Goal: Task Accomplishment & Management: Complete application form

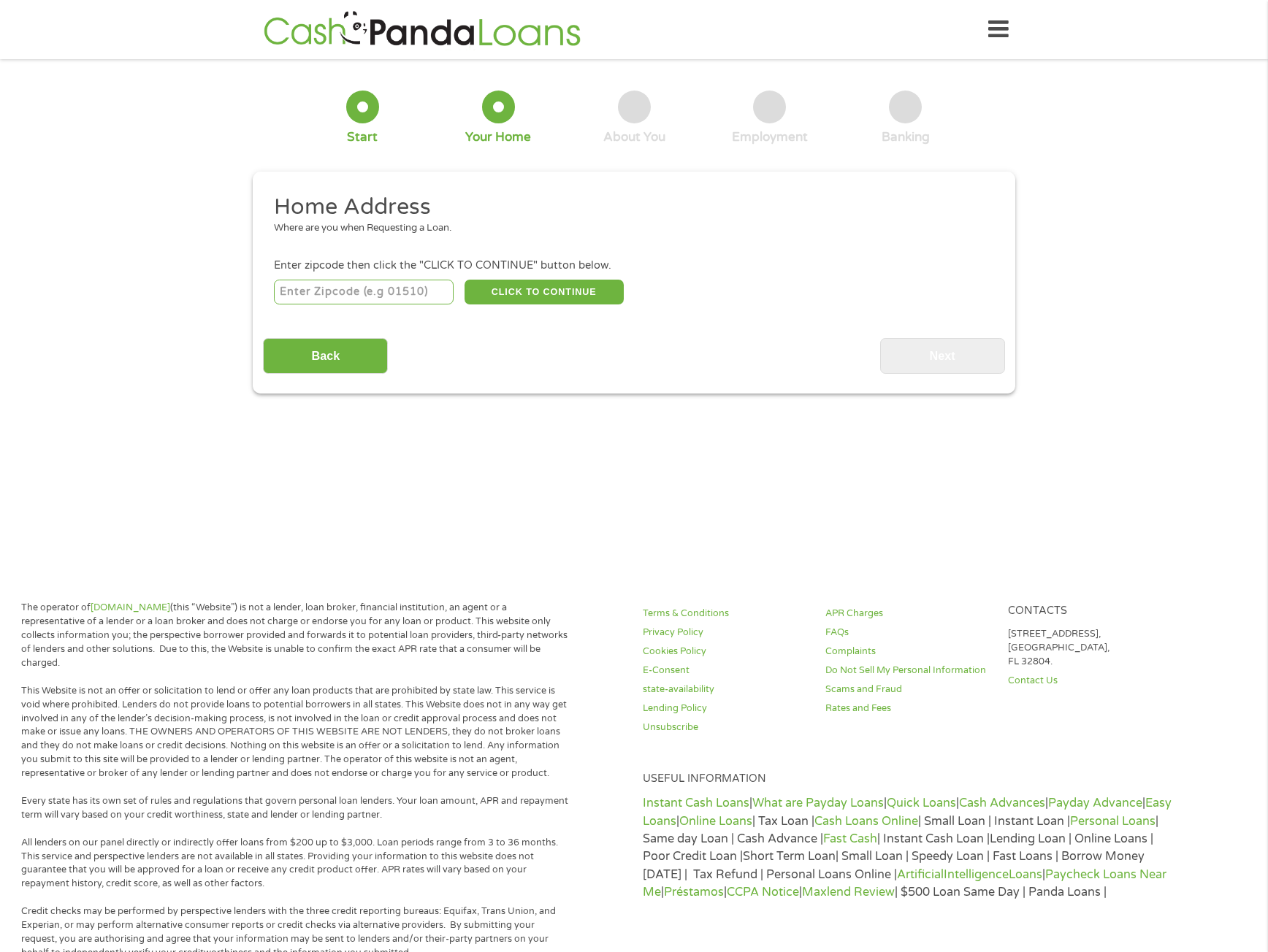
click at [321, 285] on input "number" at bounding box center [364, 292] width 181 height 25
type input "93637"
click at [553, 289] on button "CLICK TO CONTINUE" at bounding box center [544, 292] width 159 height 25
type input "93637"
type input "Madera"
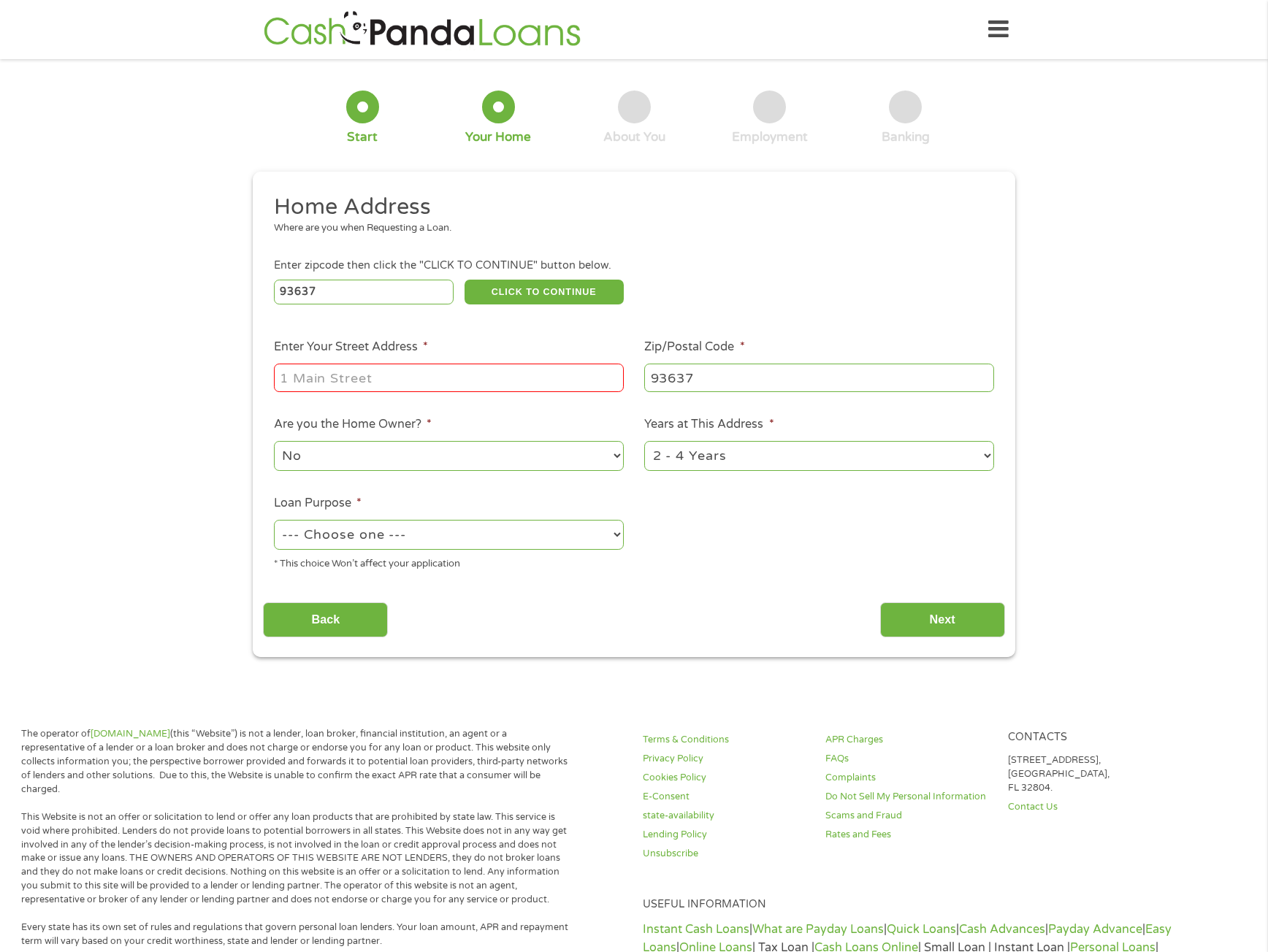
click at [300, 369] on input "Enter Your Street Address *" at bounding box center [449, 377] width 350 height 28
type input "[STREET_ADDRESS]"
click at [331, 453] on select "No Yes" at bounding box center [449, 455] width 350 height 30
select select "yes"
click at [274, 441] on select "No Yes" at bounding box center [449, 455] width 350 height 30
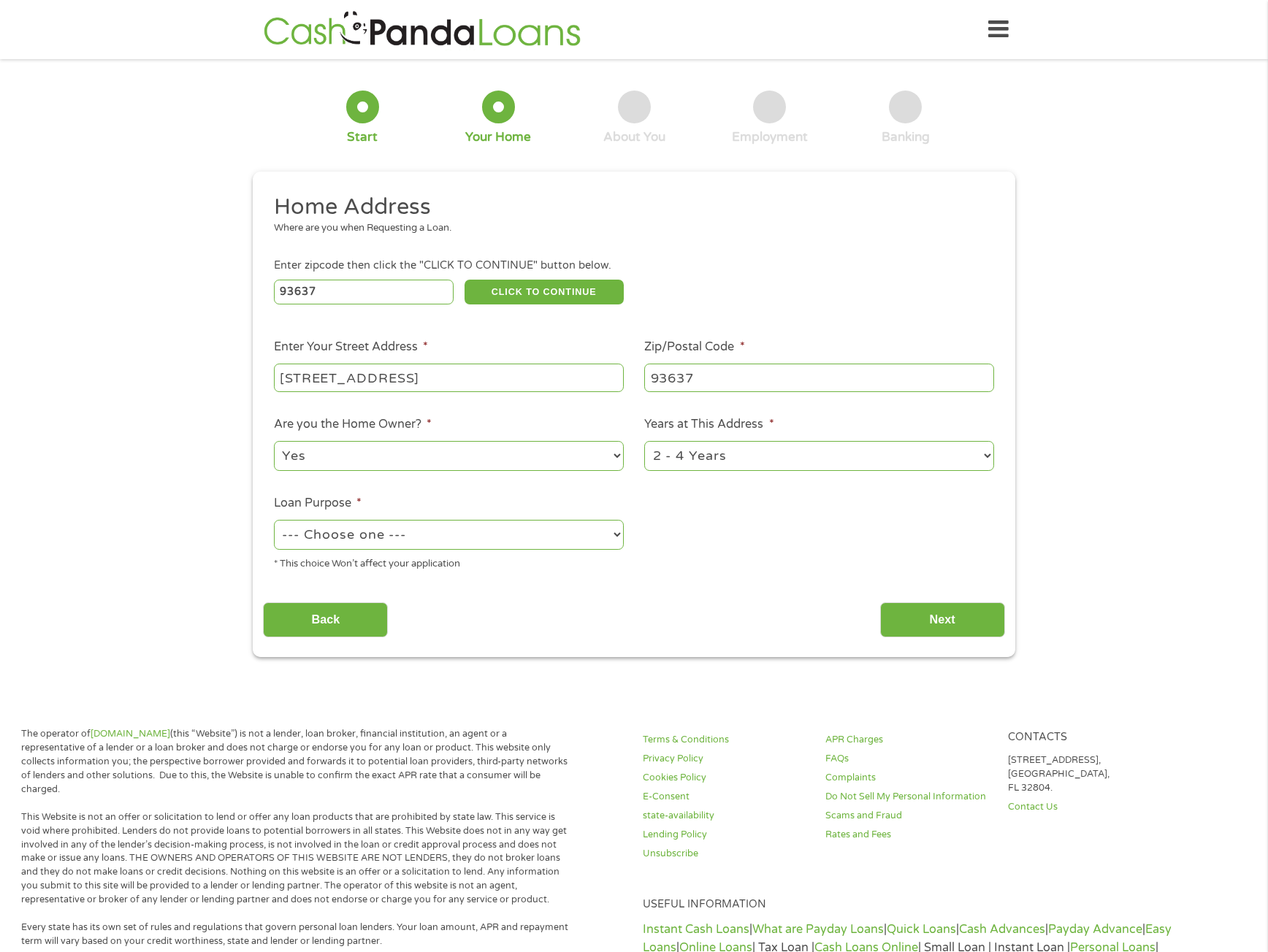
click at [460, 545] on select "--- Choose one --- Pay Bills Debt Consolidation Home Improvement Major Purchase…" at bounding box center [449, 534] width 350 height 30
select select "other"
click at [274, 520] on select "--- Choose one --- Pay Bills Debt Consolidation Home Improvement Major Purchase…" at bounding box center [449, 534] width 350 height 30
click at [968, 457] on select "1 Year or less 1 - 2 Years 2 - 4 Years Over 4 Years" at bounding box center [819, 455] width 350 height 30
select select "60months"
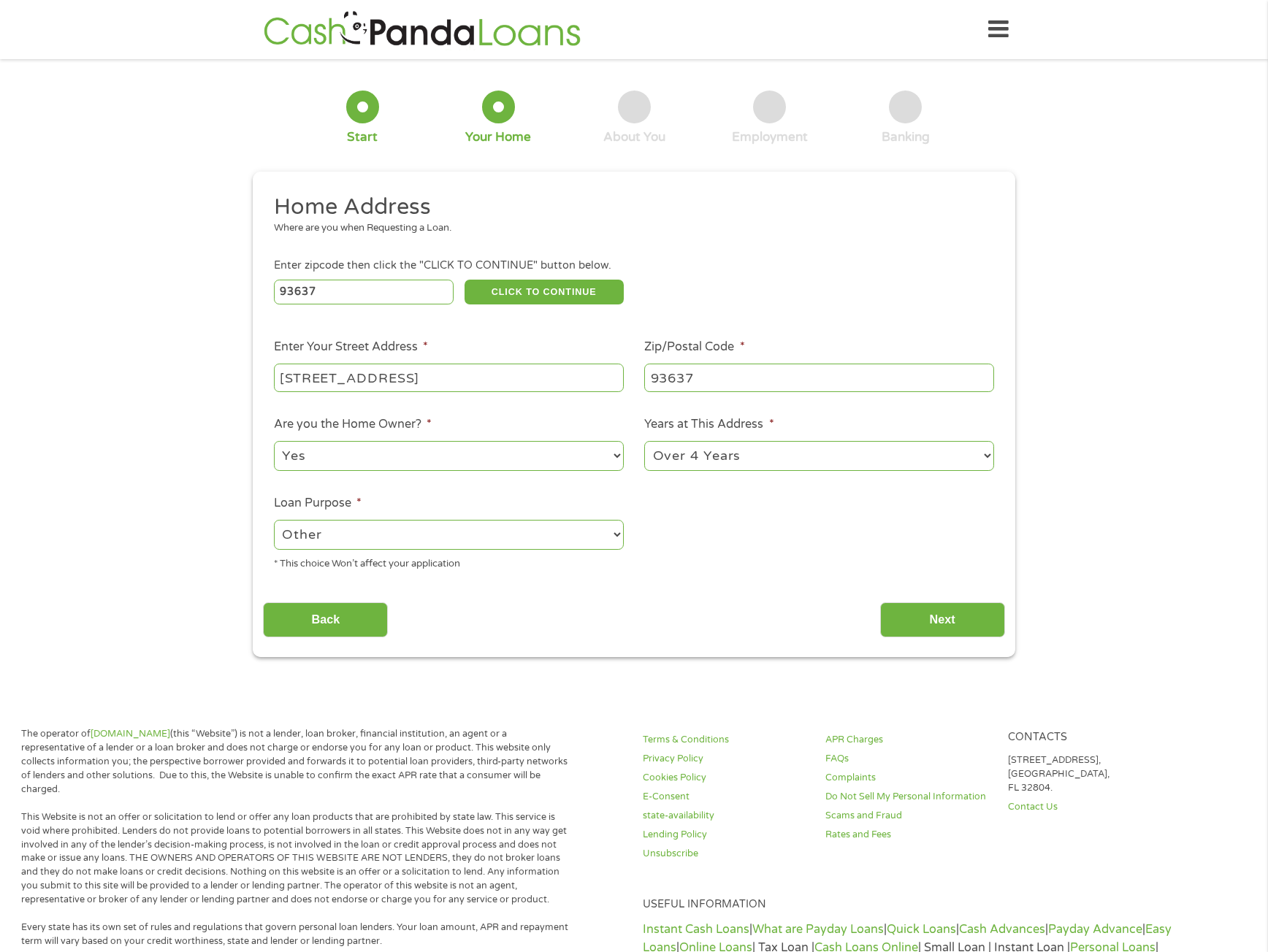
click at [644, 441] on select "1 Year or less 1 - 2 Years 2 - 4 Years Over 4 Years" at bounding box center [819, 455] width 350 height 30
click at [950, 616] on input "Next" at bounding box center [943, 620] width 125 height 35
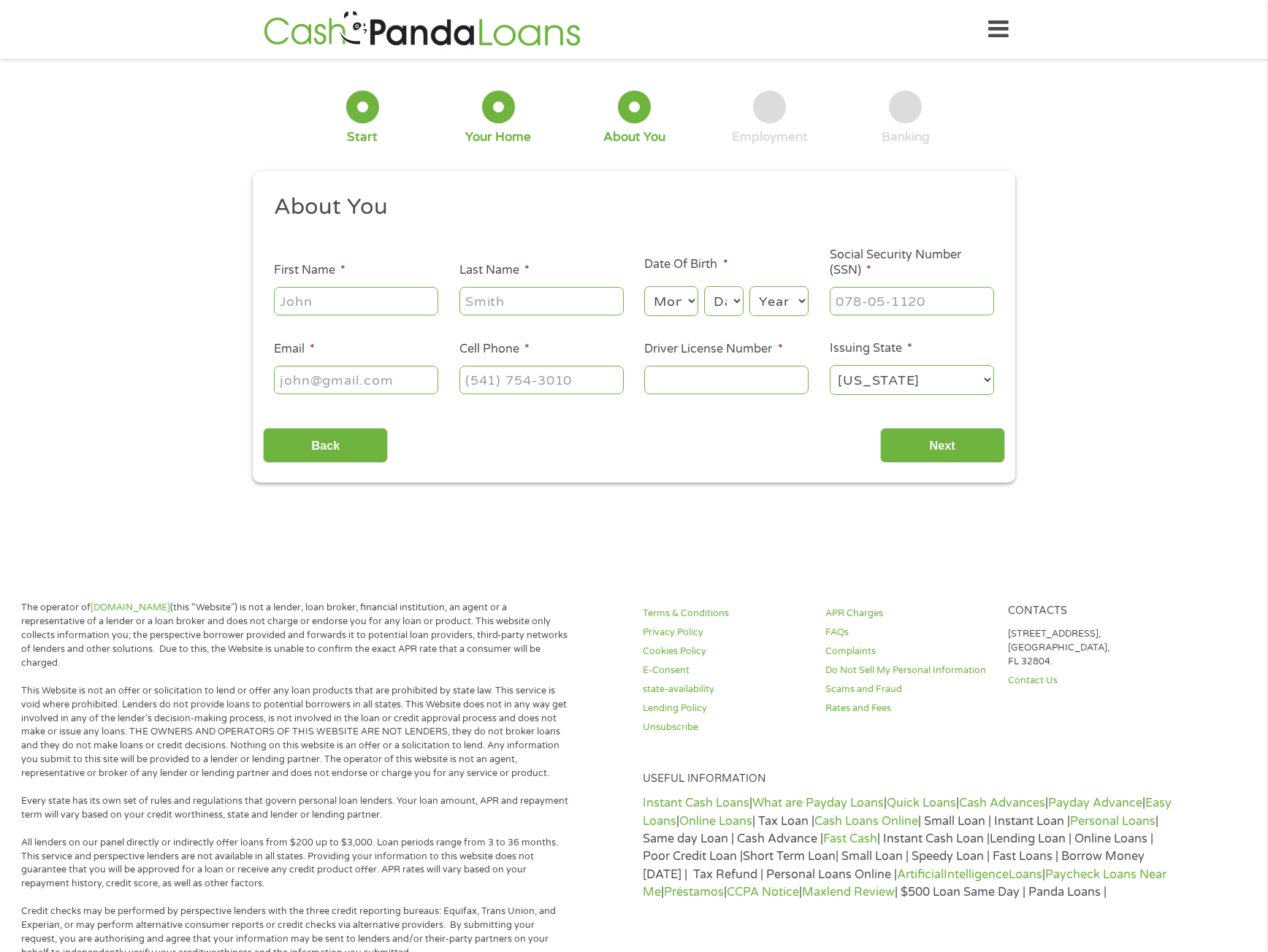
click at [316, 306] on input "First Name *" at bounding box center [356, 300] width 165 height 28
type input "[PERSON_NAME]"
type input "Brown"
type input "[EMAIL_ADDRESS][DOMAIN_NAME]"
drag, startPoint x: 587, startPoint y: 375, endPoint x: 480, endPoint y: 376, distance: 107.0
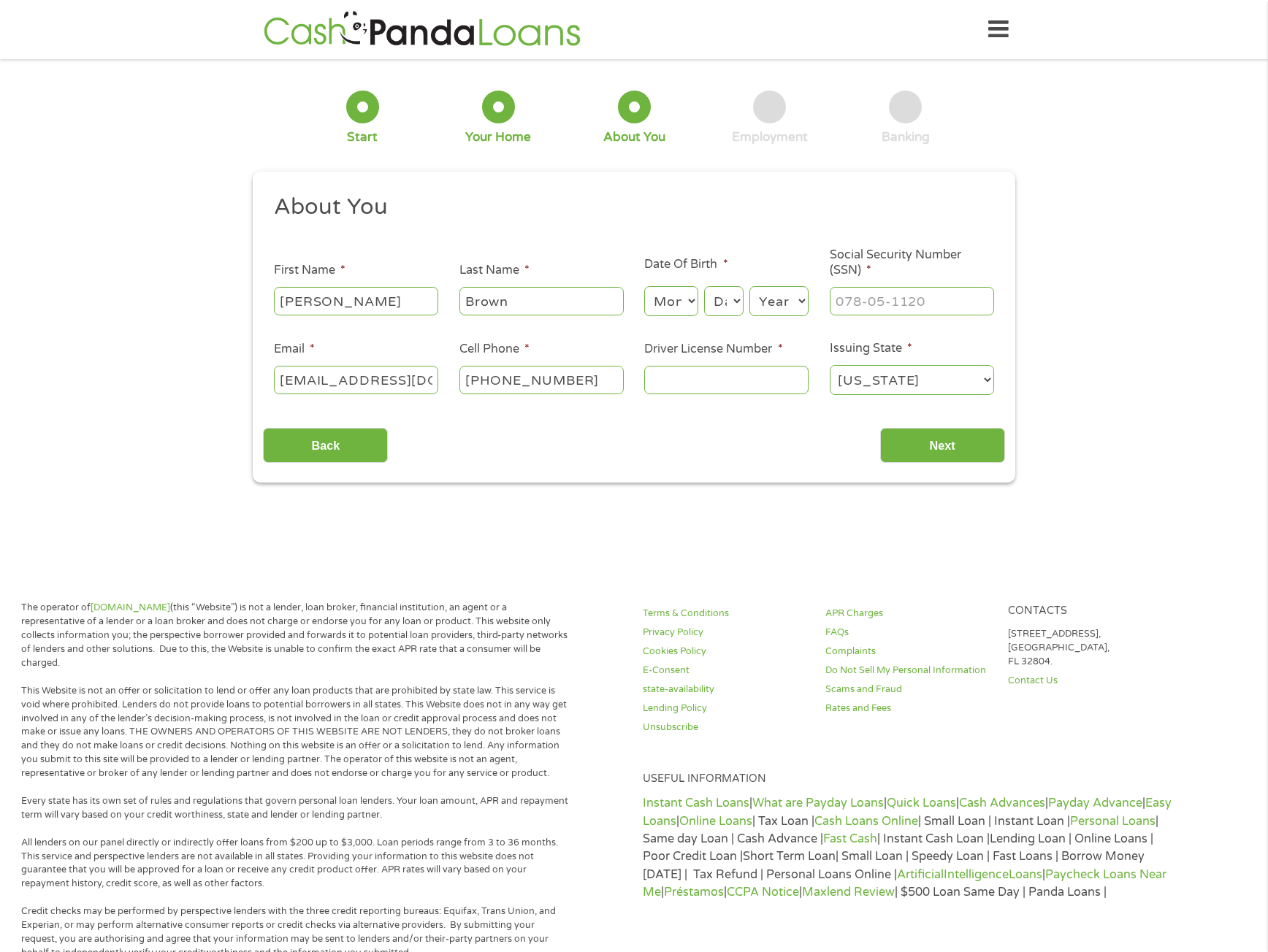
click at [480, 376] on input "[PHONE_NUMBER]" at bounding box center [542, 379] width 165 height 28
click at [561, 378] on input "[PHONE_NUMBER]" at bounding box center [542, 379] width 165 height 28
drag, startPoint x: 572, startPoint y: 375, endPoint x: 442, endPoint y: 386, distance: 130.5
click at [442, 386] on ul "About You This field is hidden when viewing the form Title * --- Choose one ---…" at bounding box center [634, 300] width 742 height 215
type input "[PHONE_NUMBER]"
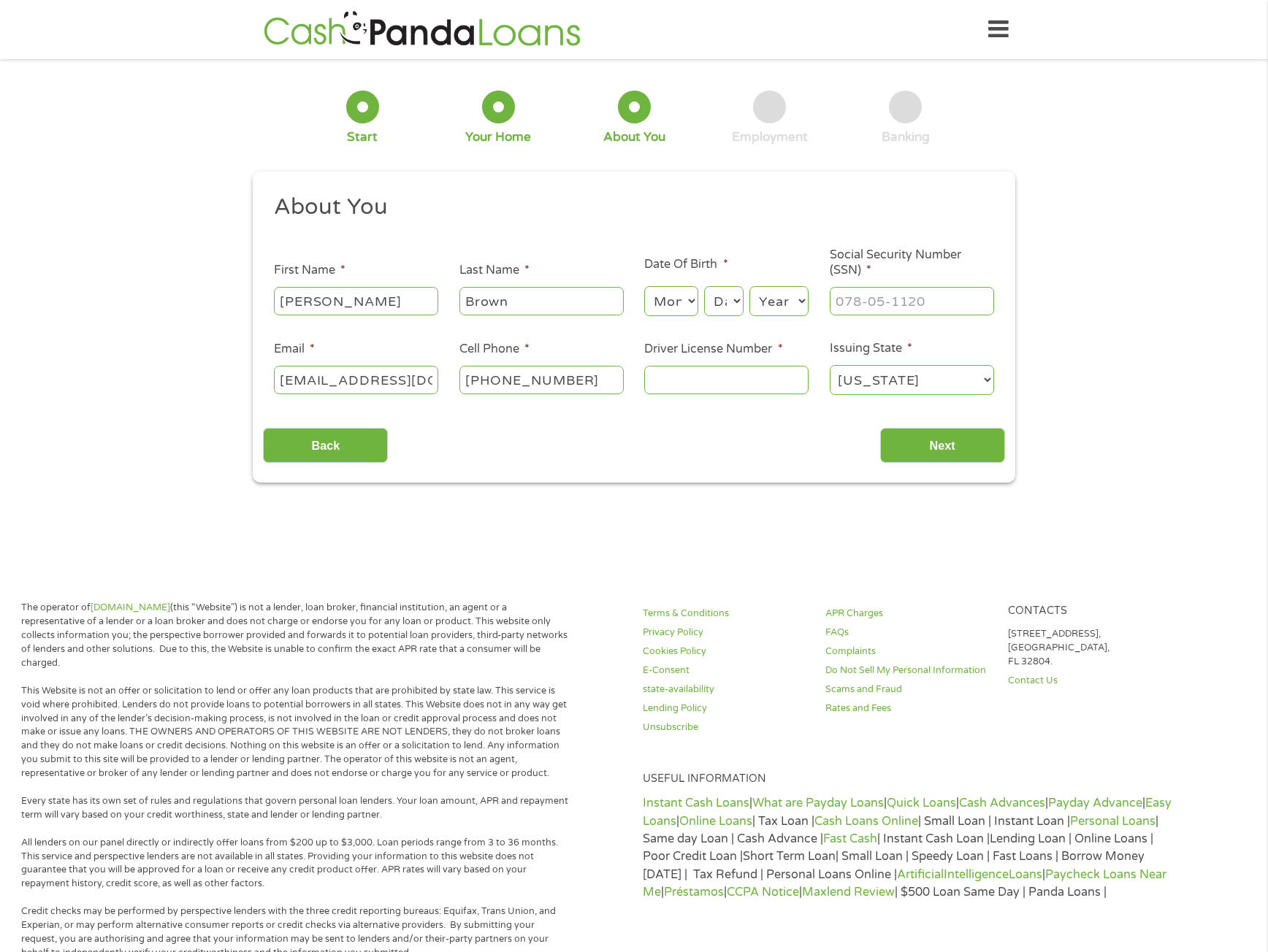
click at [667, 303] on select "Month 1 2 3 4 5 6 7 8 9 10 11 12" at bounding box center [671, 300] width 54 height 30
select select "1"
click at [644, 286] on select "Month 1 2 3 4 5 6 7 8 9 10 11 12" at bounding box center [671, 300] width 54 height 30
click at [724, 303] on select "Day 1 2 3 4 5 6 7 8 9 10 11 12 13 14 15 16 17 18 19 20 21 22 23 24 25 26 27 28 …" at bounding box center [723, 300] width 39 height 30
select select "25"
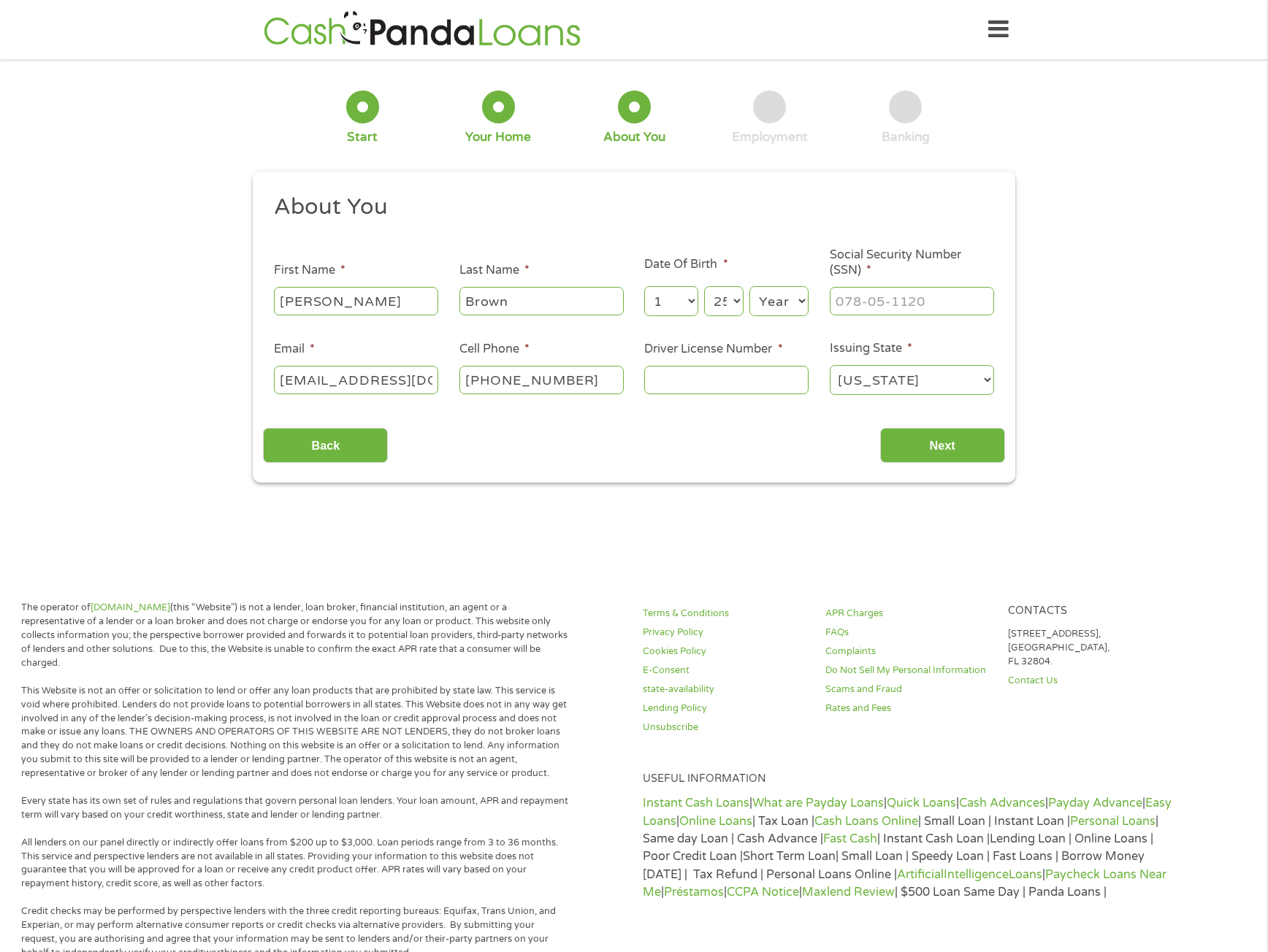
click at [704, 286] on select "Day 1 2 3 4 5 6 7 8 9 10 11 12 13 14 15 16 17 18 19 20 21 22 23 24 25 26 27 28 …" at bounding box center [723, 300] width 39 height 30
drag, startPoint x: 783, startPoint y: 310, endPoint x: 788, endPoint y: 301, distance: 10.3
click at [784, 310] on select "Year [DATE] 2006 2005 2004 2003 2002 2001 2000 1999 1998 1997 1996 1995 1994 19…" at bounding box center [779, 300] width 59 height 30
select select "1961"
click at [749, 286] on select "Year [DATE] 2006 2005 2004 2003 2002 2001 2000 1999 1998 1997 1996 1995 1994 19…" at bounding box center [779, 300] width 59 height 30
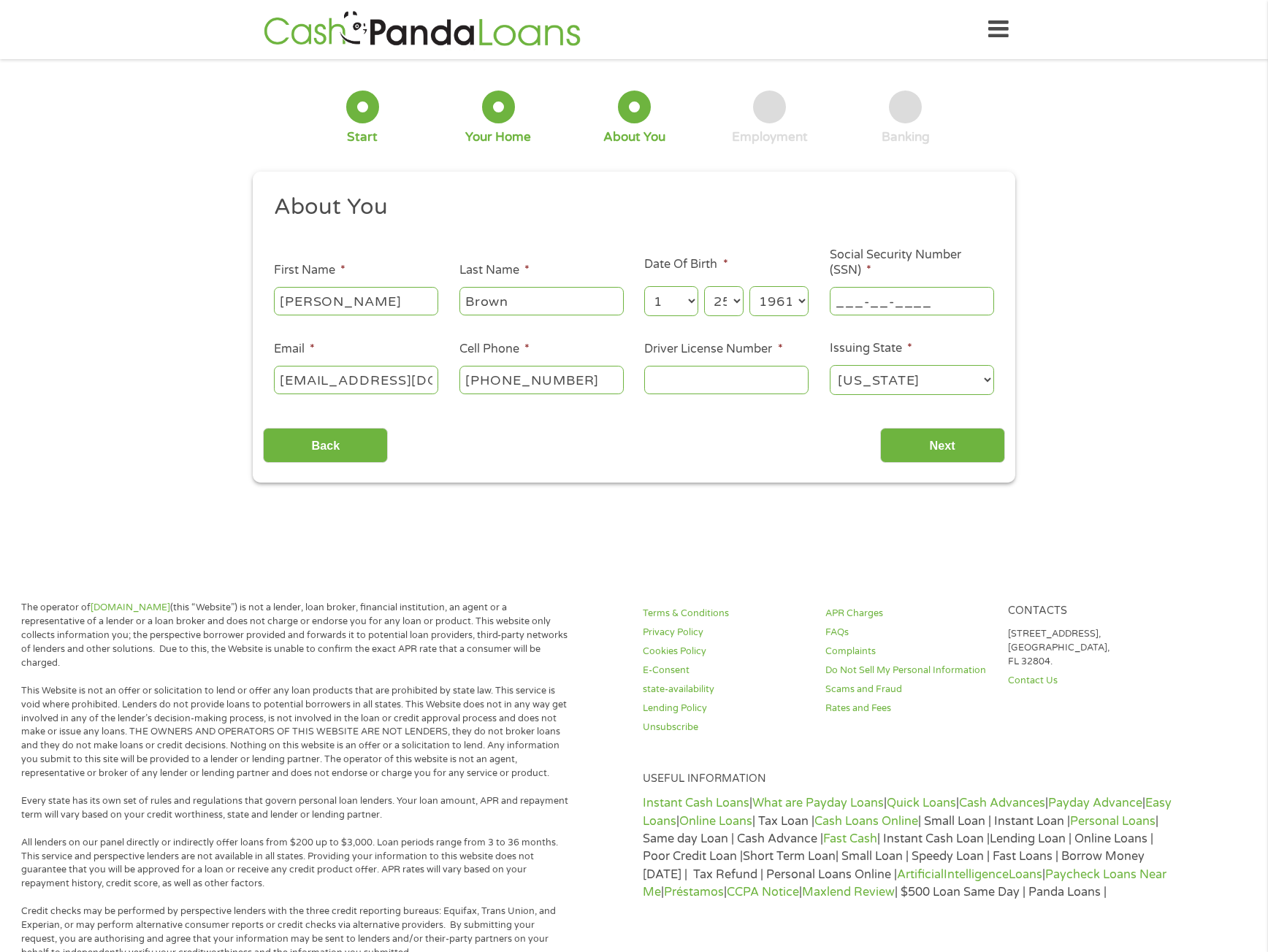
click at [886, 313] on input "___-__-____" at bounding box center [912, 300] width 165 height 28
type input "563-30-0787"
click at [708, 375] on input "Driver License Number *" at bounding box center [726, 379] width 165 height 28
type input "N7724596"
click at [937, 446] on input "Next" at bounding box center [943, 445] width 125 height 35
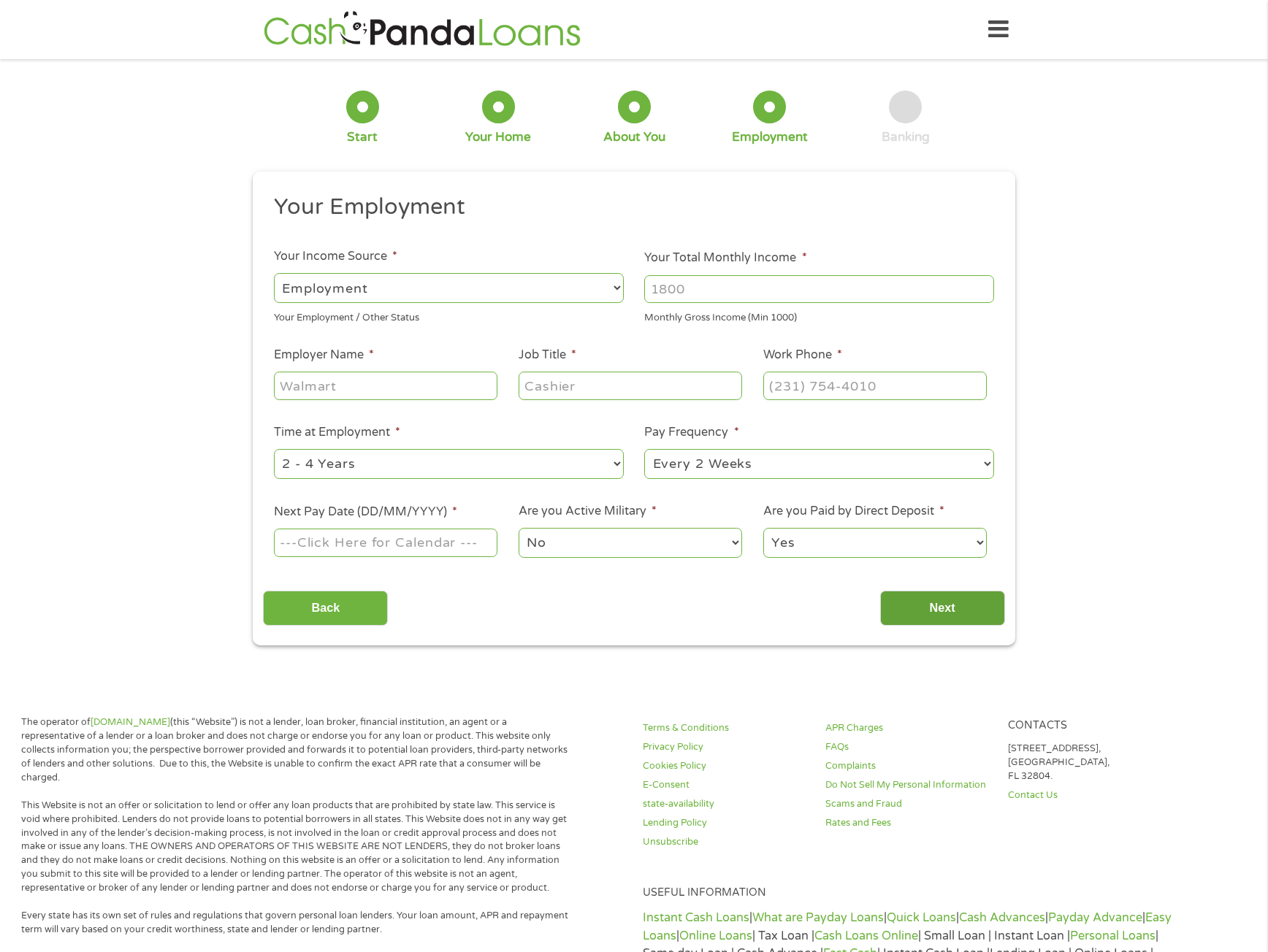
click at [922, 600] on input "Next" at bounding box center [943, 609] width 125 height 35
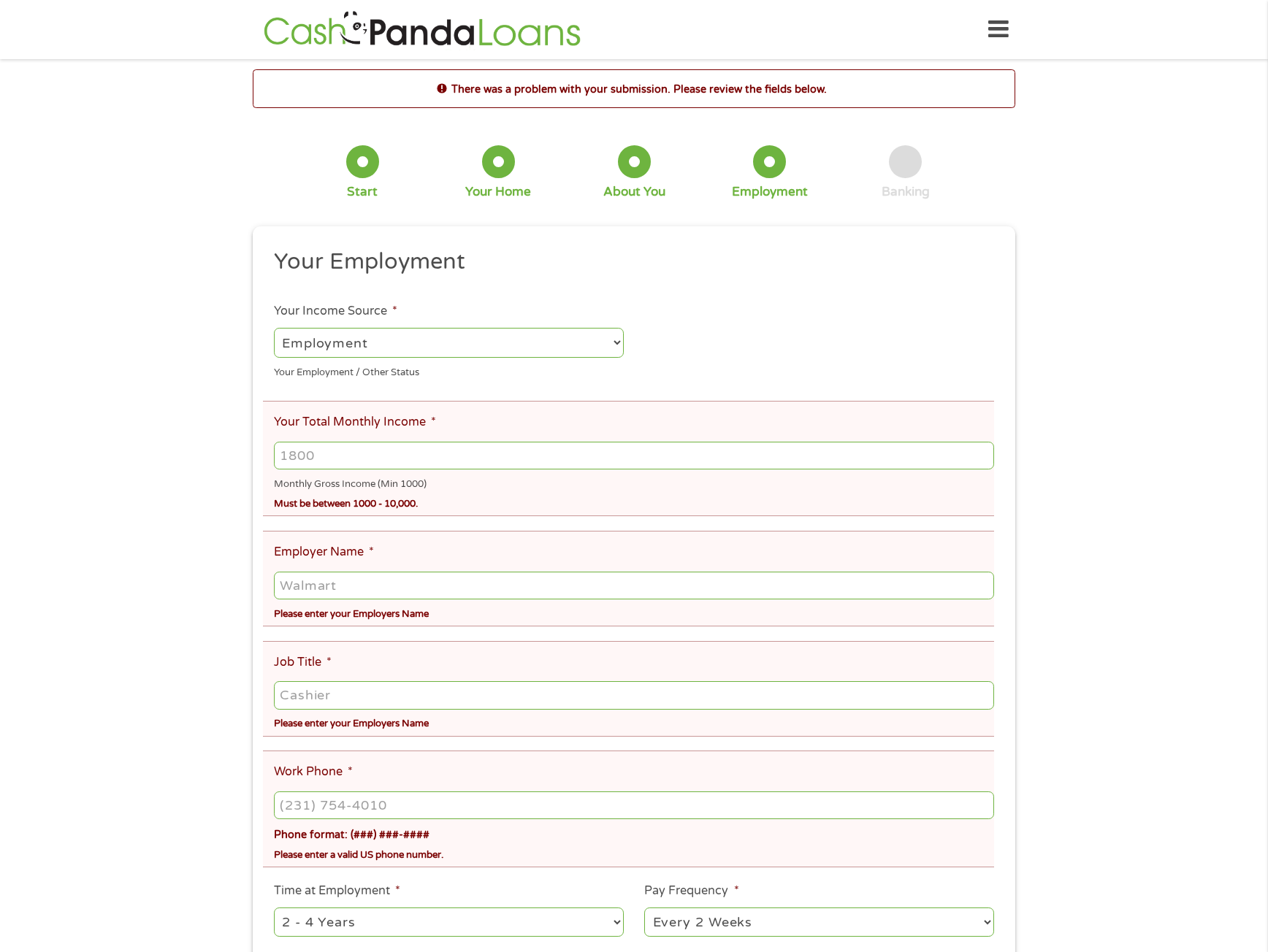
click at [325, 458] on input "Your Total Monthly Income *" at bounding box center [634, 455] width 721 height 28
type input "4708"
click at [287, 523] on ul "Your Employment Your Income Source * --- Choose one --- Employment [DEMOGRAPHIC…" at bounding box center [634, 694] width 742 height 893
click at [300, 576] on input "Employer Name *" at bounding box center [634, 586] width 721 height 28
type input "[GEOGRAPHIC_DATA]"
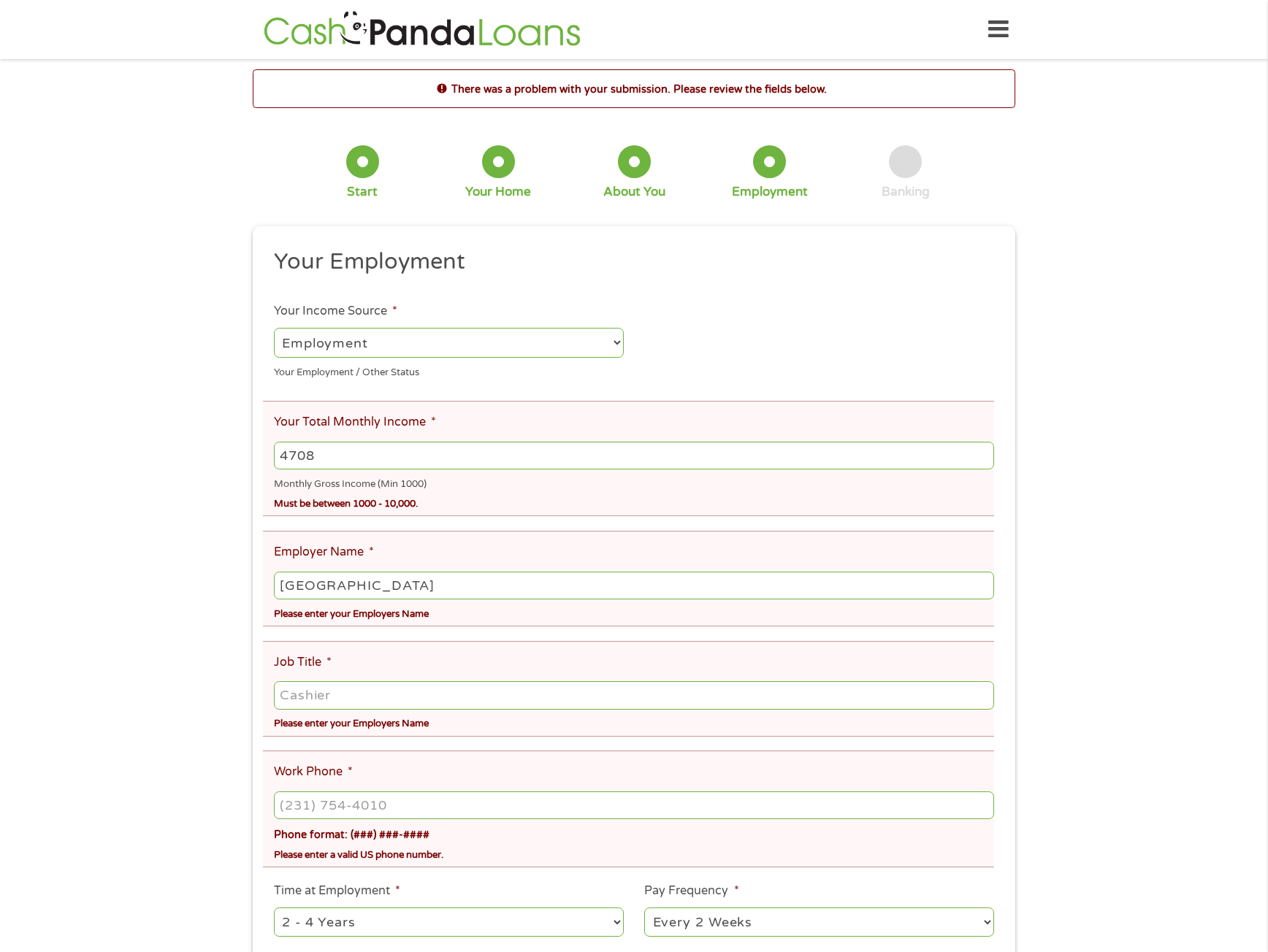
click at [326, 696] on input "Job Title *" at bounding box center [634, 695] width 721 height 28
type input "Program Technician II"
click at [304, 805] on input "(___) ___-____" at bounding box center [634, 805] width 721 height 28
type input "[PHONE_NUMBER]"
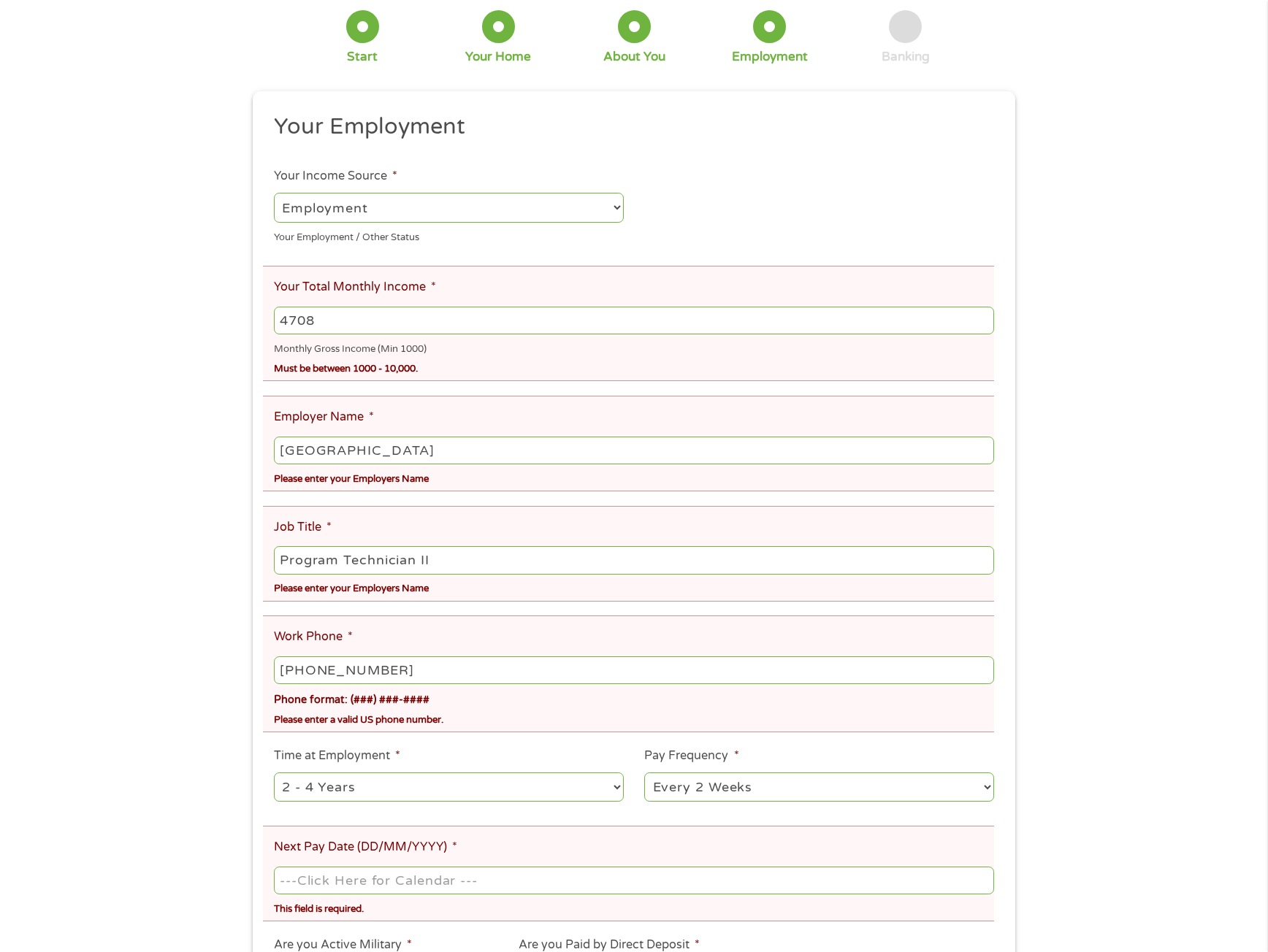
scroll to position [146, 0]
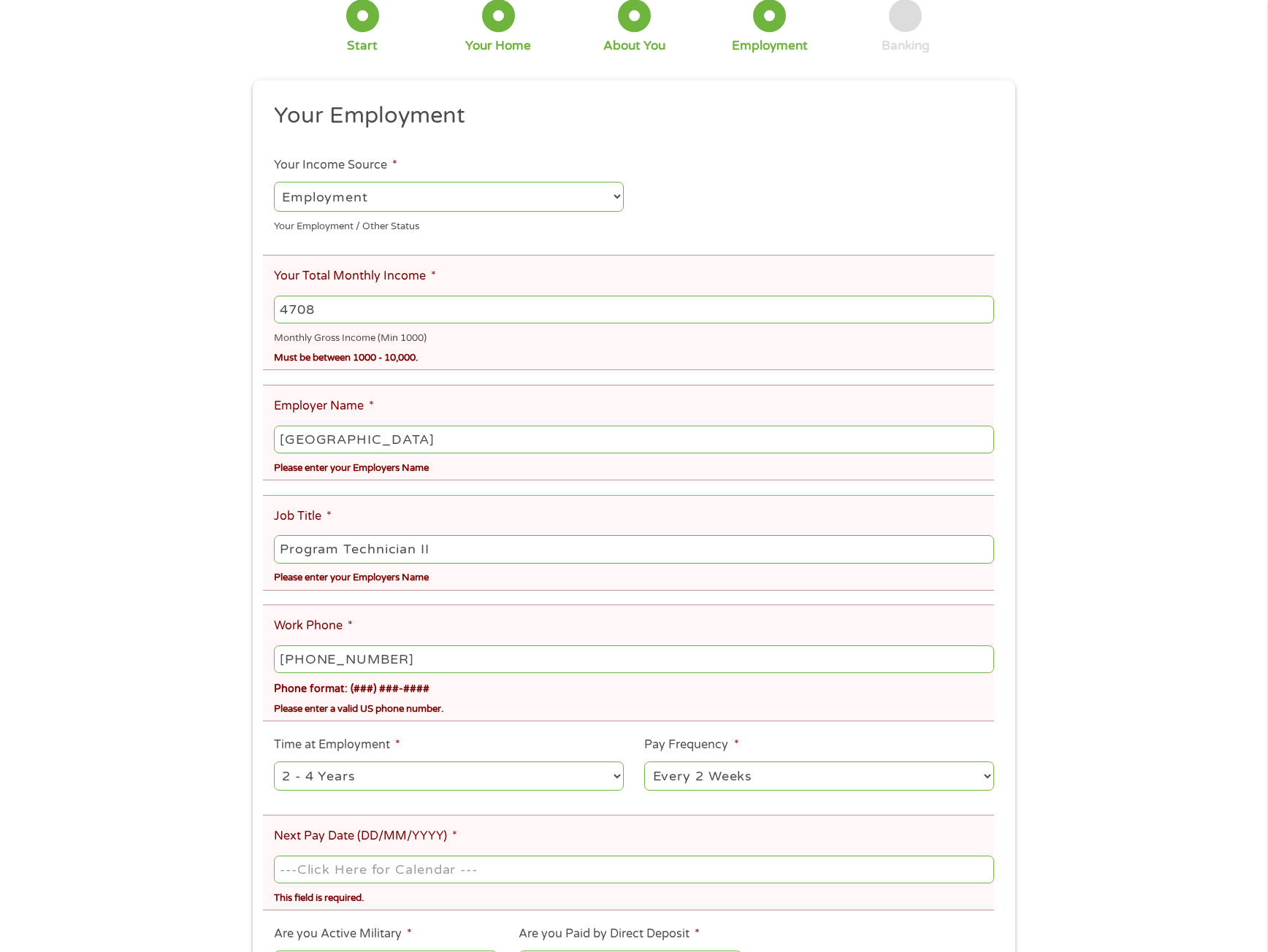
click at [323, 780] on select "--- Choose one --- 1 Year or less 1 - 2 Years 2 - 4 Years Over 4 Years" at bounding box center [449, 776] width 350 height 30
select select "60months"
click at [274, 762] on select "--- Choose one --- 1 Year or less 1 - 2 Years 2 - 4 Years Over 4 Years" at bounding box center [449, 776] width 350 height 30
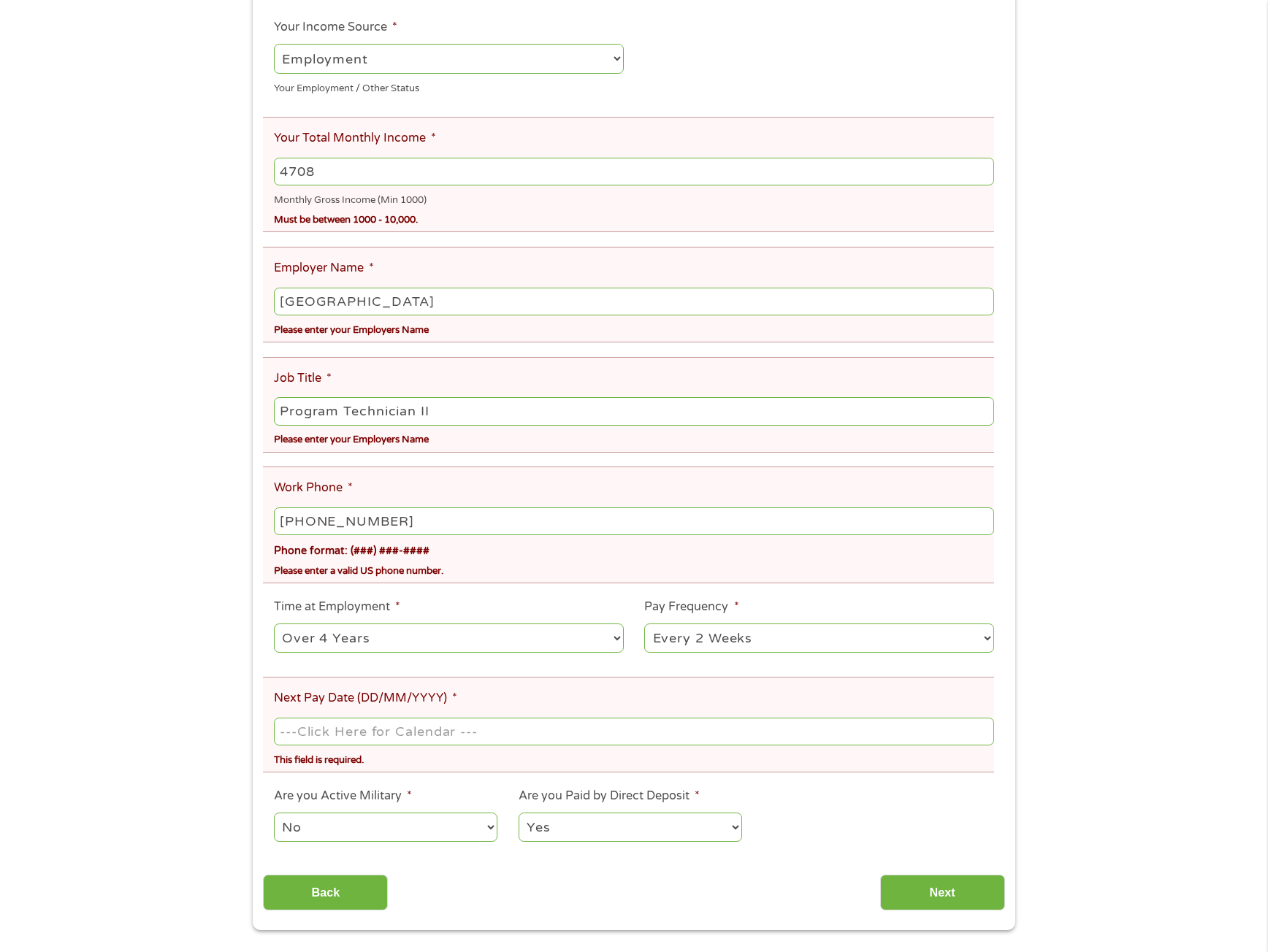
scroll to position [292, 0]
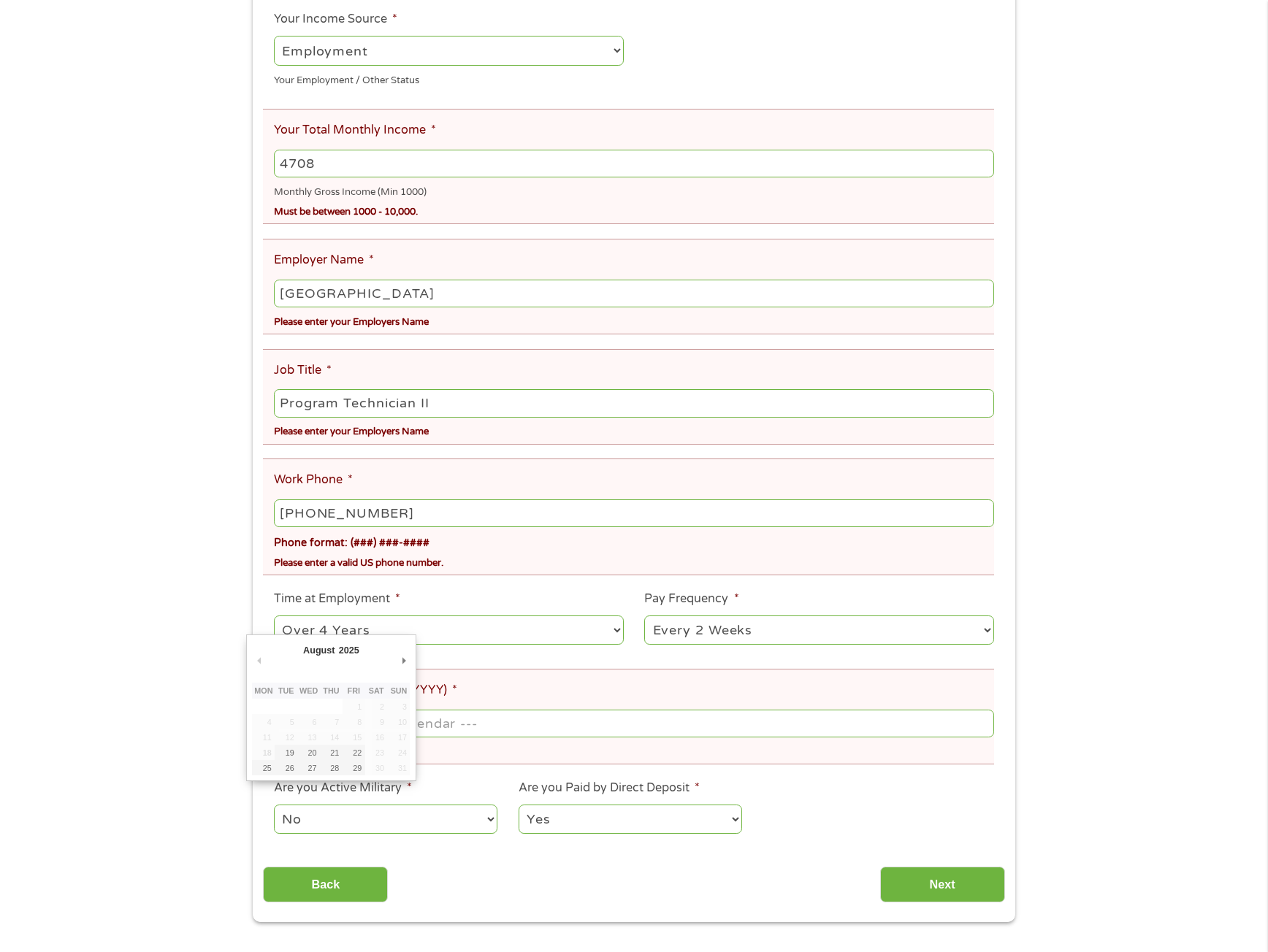
click at [338, 726] on body "Home Get Loan Offer How it works FAQs Blog Cash Loans Quick Loans Online Loans …" at bounding box center [634, 803] width 1268 height 2190
click at [339, 726] on input "Next Pay Date (DD/MM/YYYY) *" at bounding box center [634, 723] width 721 height 28
type input "[DATE]"
click at [356, 822] on select "No Yes" at bounding box center [386, 819] width 224 height 30
click at [650, 815] on select "Yes No" at bounding box center [631, 819] width 224 height 30
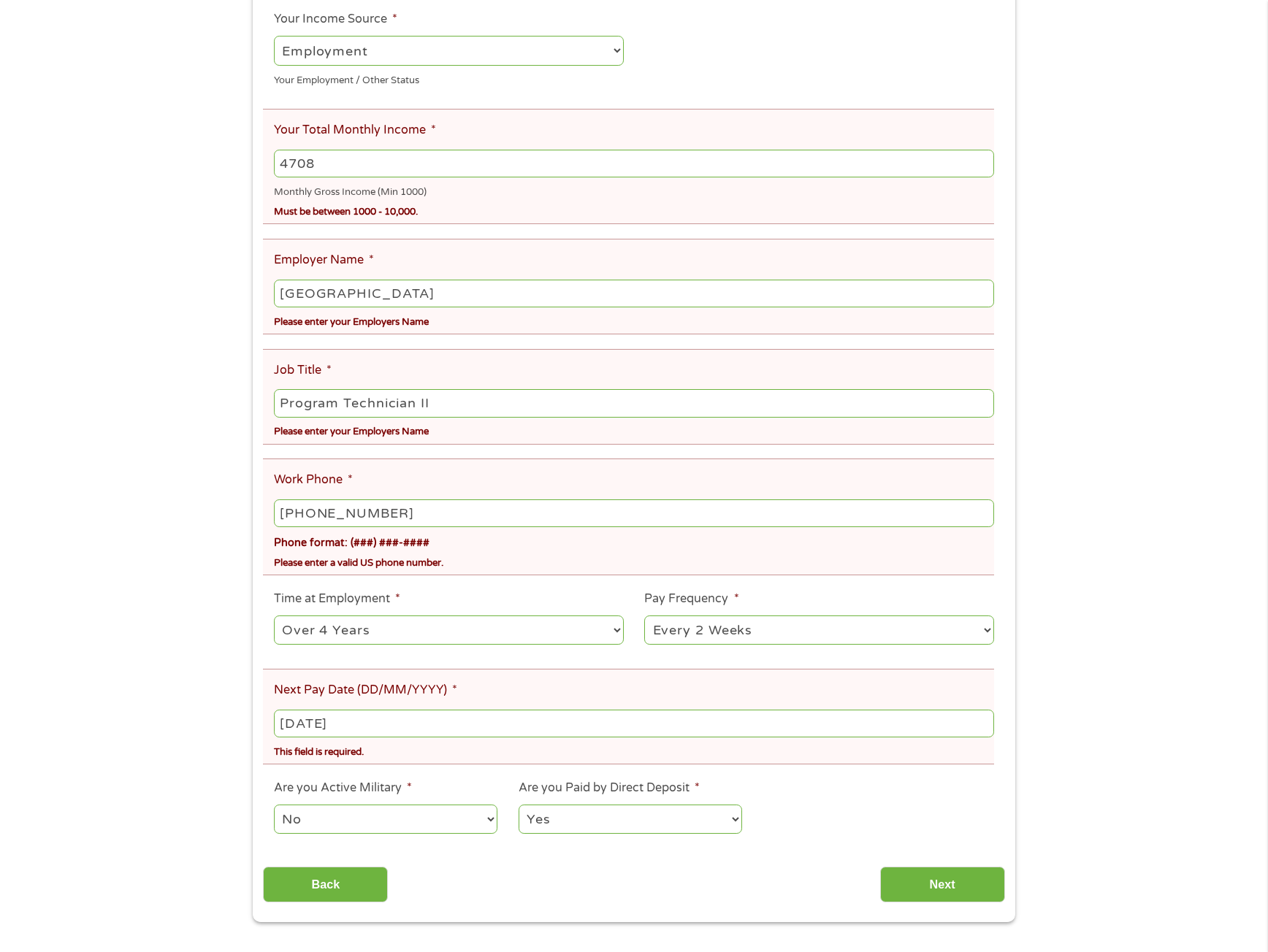
click at [610, 809] on select "Yes No" at bounding box center [631, 819] width 224 height 30
click at [923, 874] on input "Next" at bounding box center [943, 884] width 125 height 35
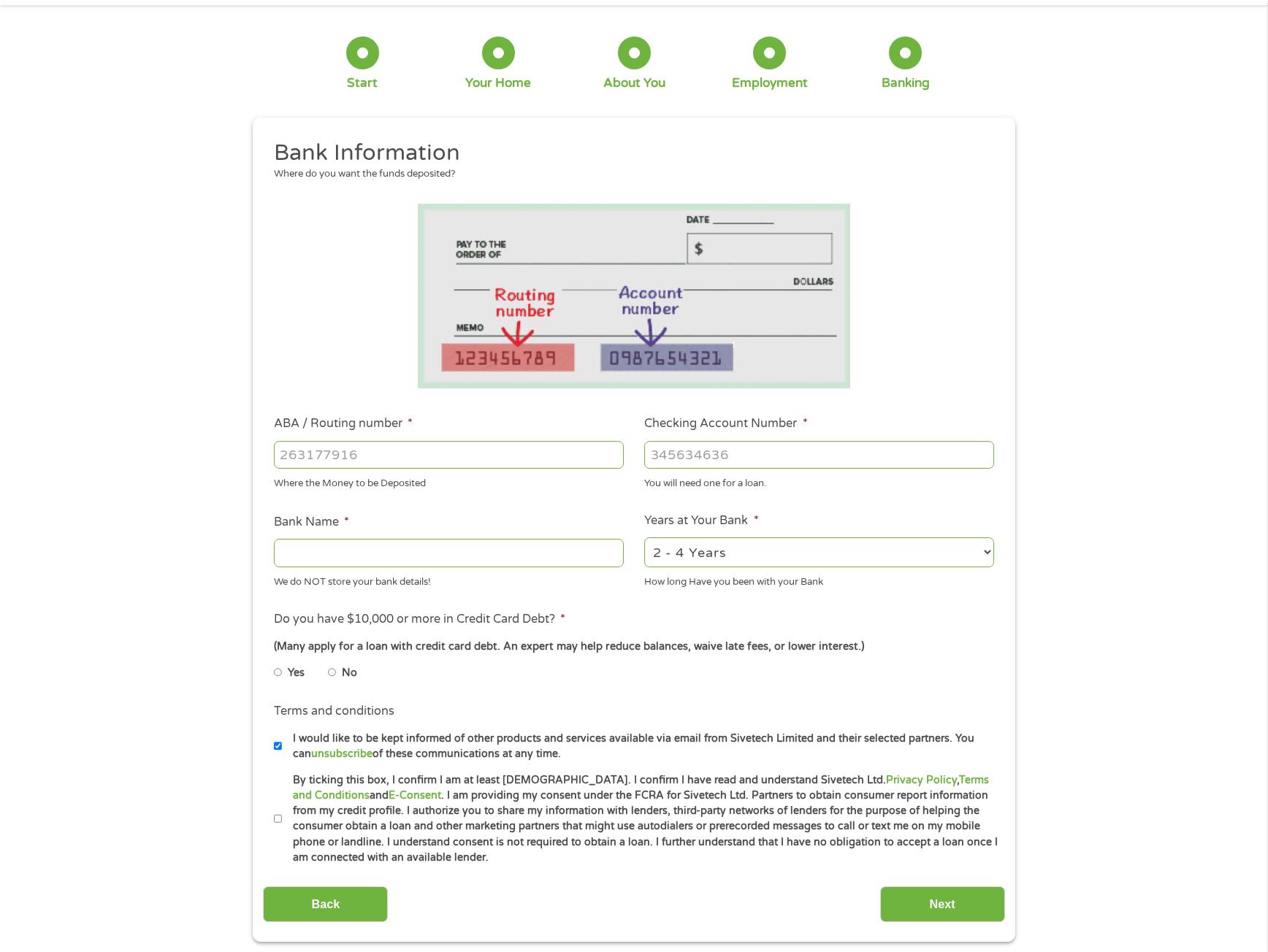
scroll to position [0, 0]
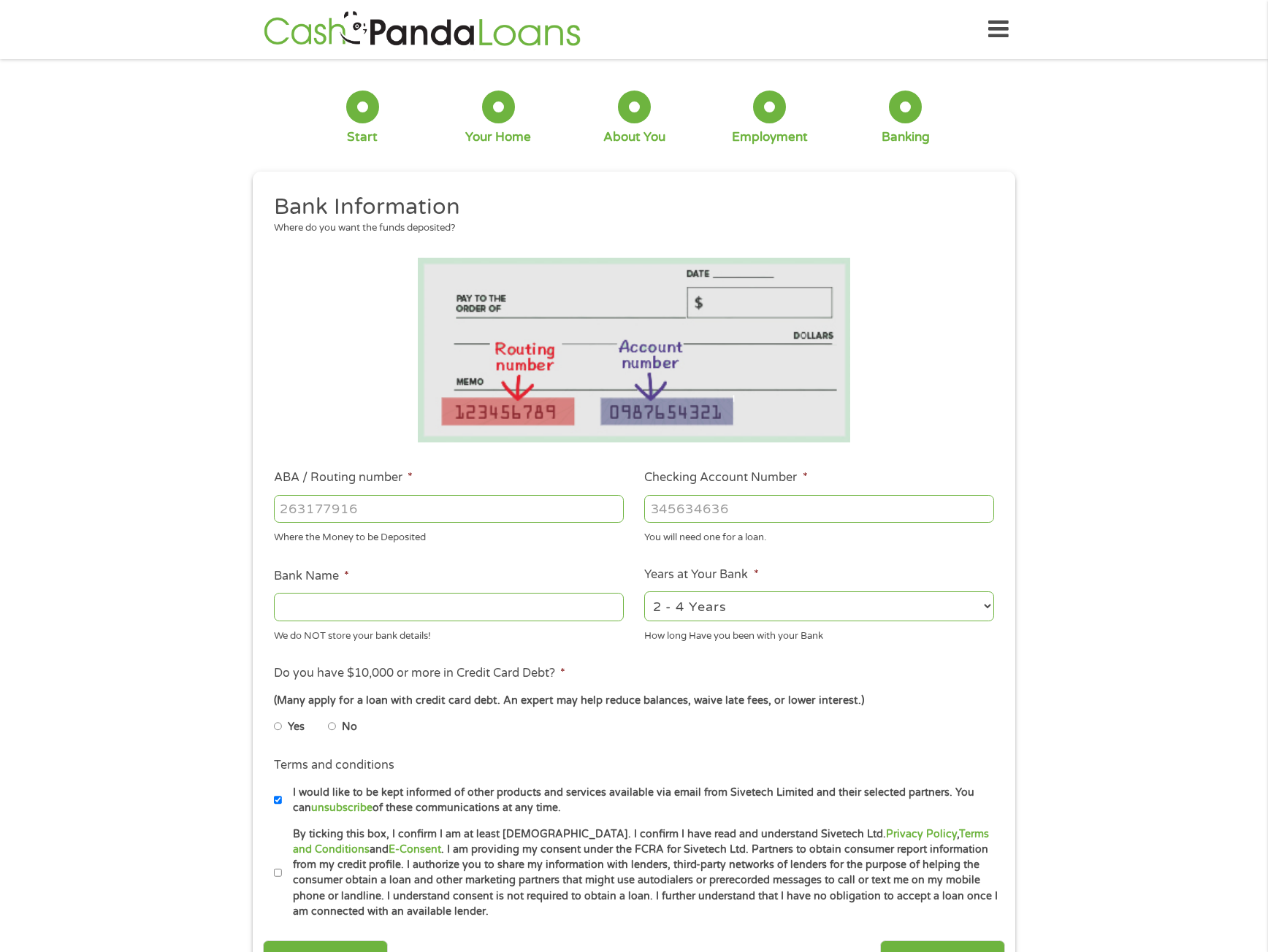
click at [306, 509] on input "ABA / Routing number *" at bounding box center [449, 509] width 350 height 28
type input "1"
type input "321172510"
type input "FRESNO COUNTY FEDERAL CREDIT UNION"
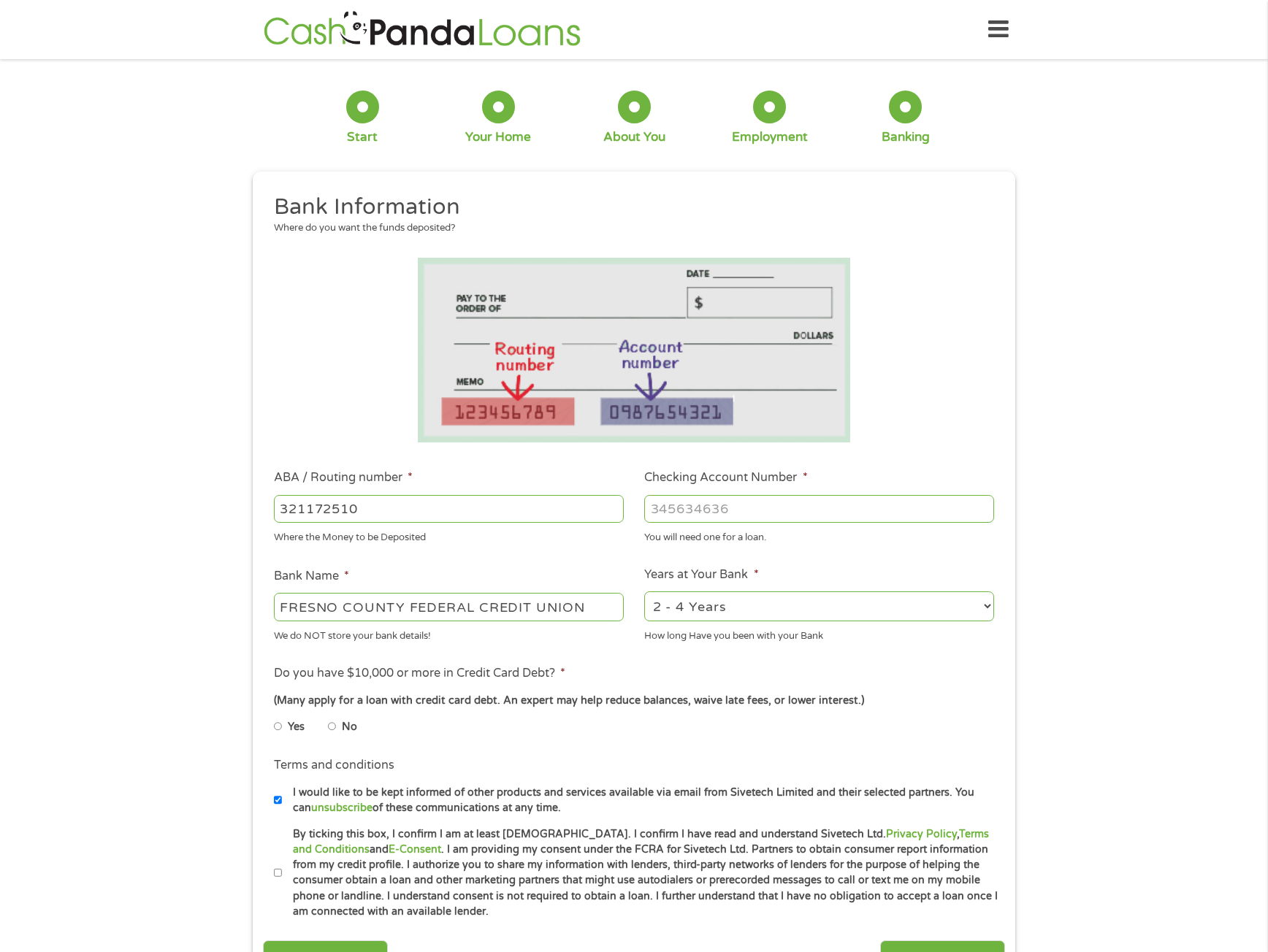
type input "321172510"
type input "74800000077946"
click at [727, 605] on select "2 - 4 Years 6 - 12 Months 1 - 2 Years Over 4 Years" at bounding box center [819, 606] width 350 height 30
select select "60months"
click at [644, 591] on select "2 - 4 Years 6 - 12 Months 1 - 2 Years Over 4 Years" at bounding box center [819, 606] width 350 height 30
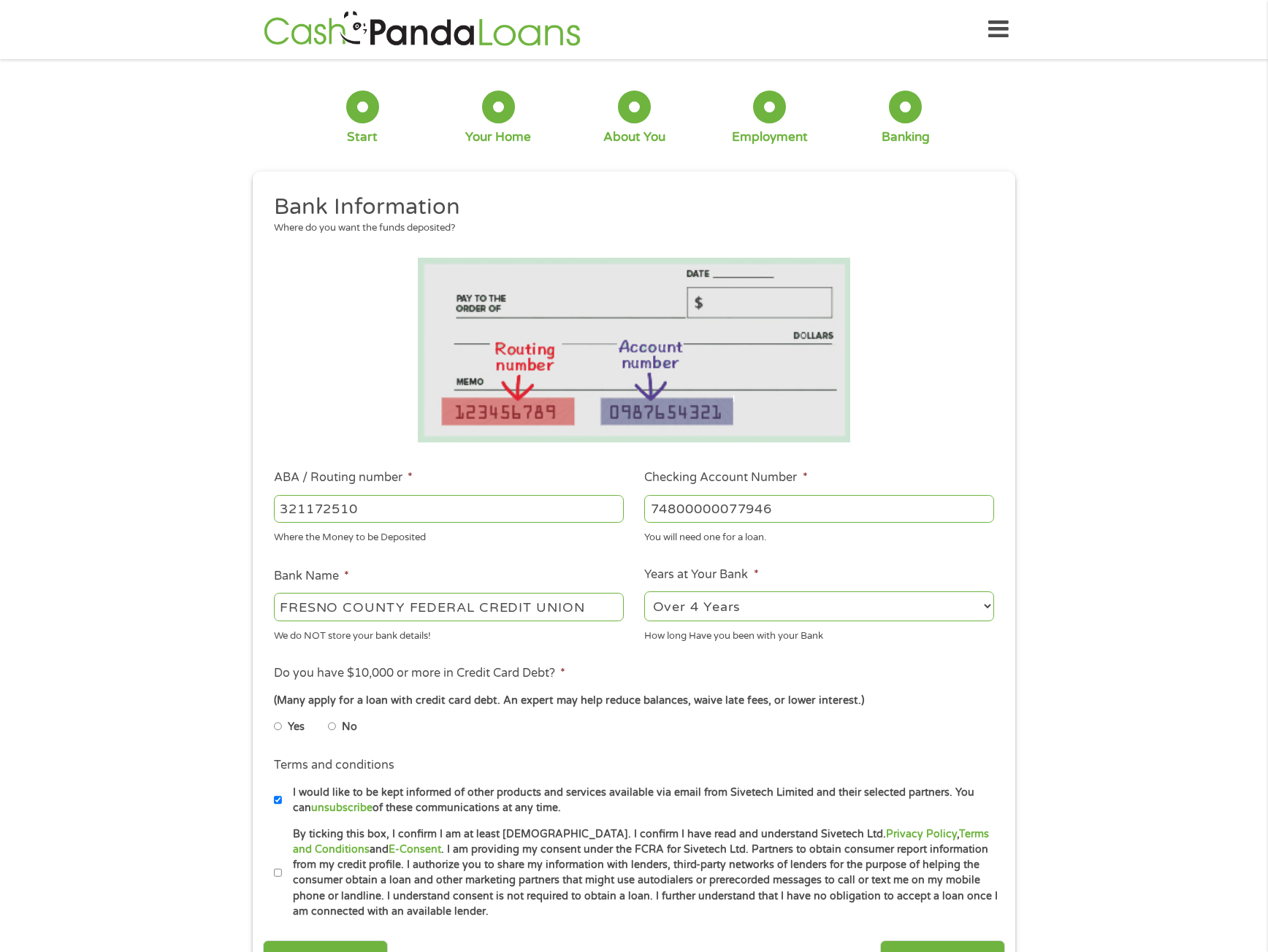
click at [275, 726] on input "Yes" at bounding box center [278, 726] width 9 height 23
radio input "true"
